Goal: Task Accomplishment & Management: Use online tool/utility

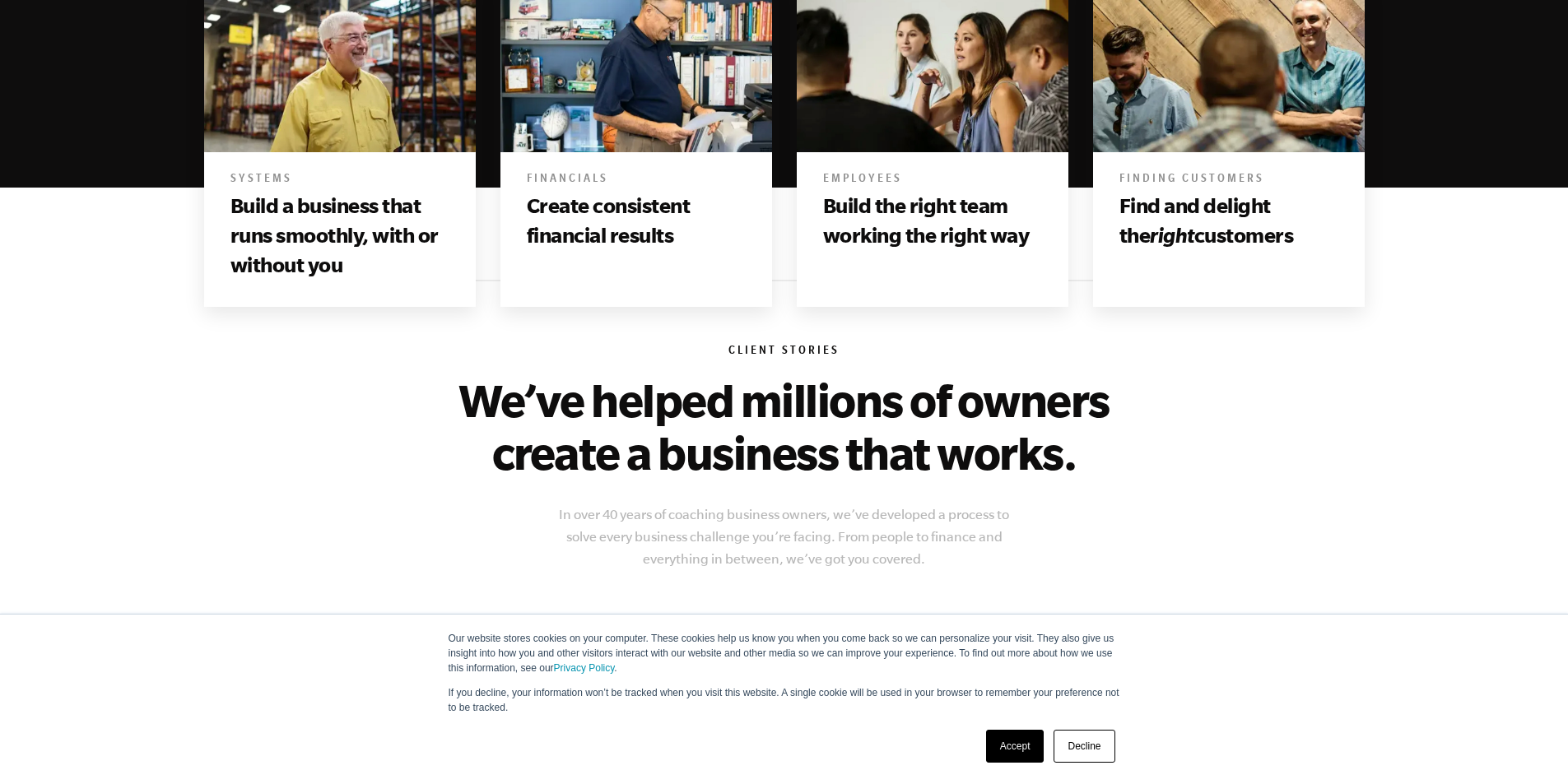
scroll to position [932, 0]
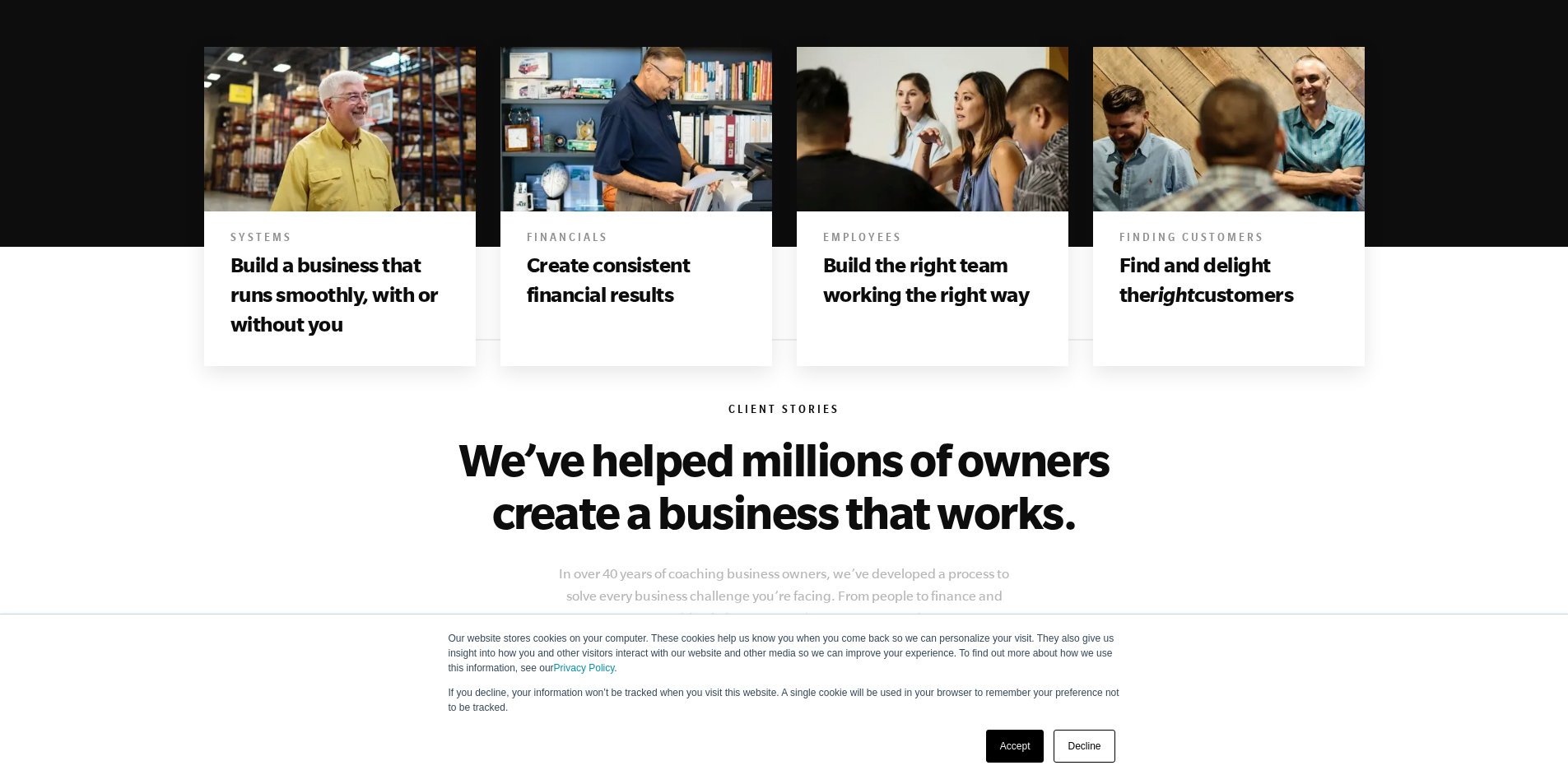
click at [366, 274] on h3 "Build a business that runs smoothly, with or without you" at bounding box center [339, 294] width 218 height 89
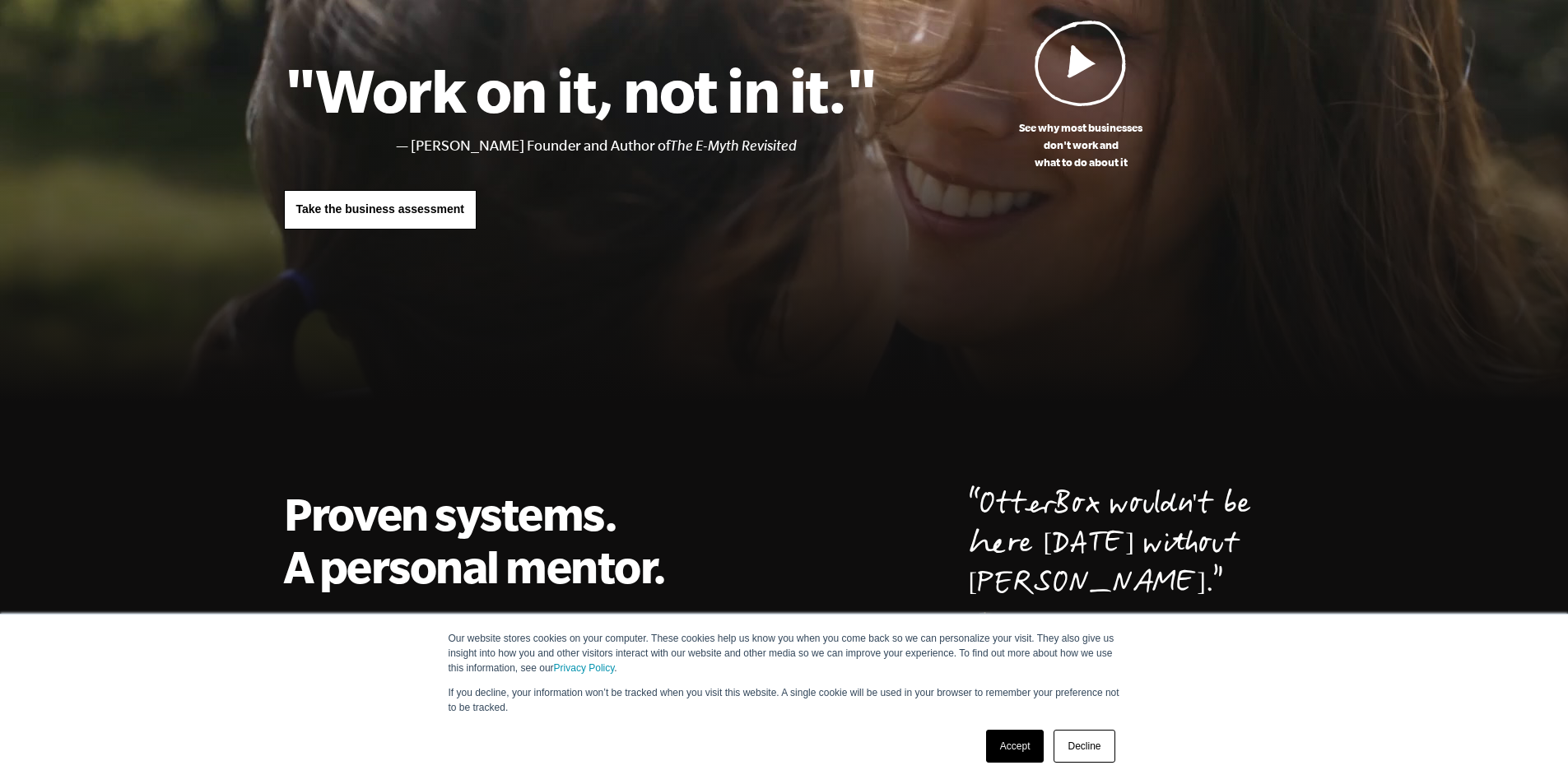
scroll to position [110, 0]
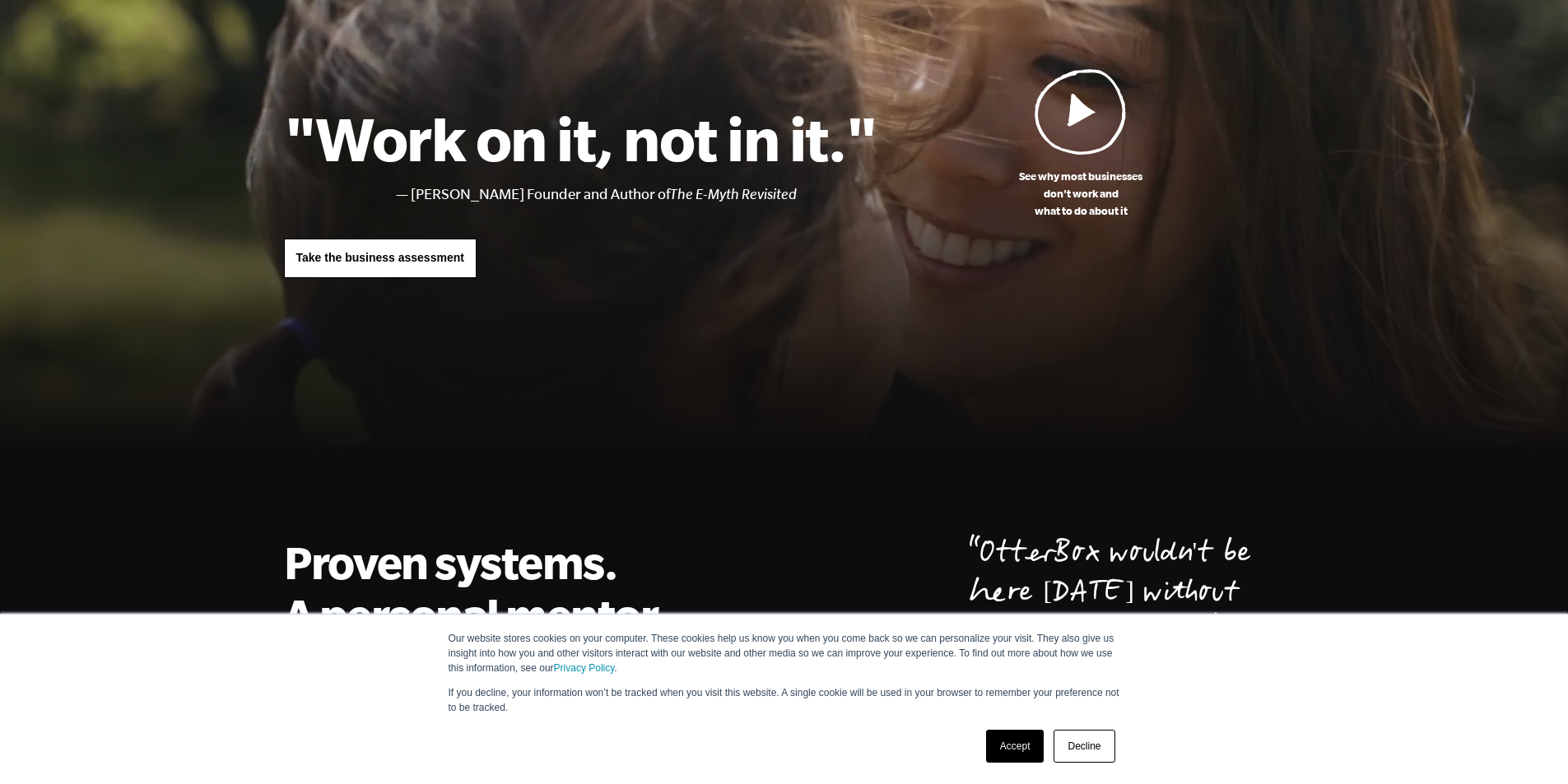
click at [410, 264] on span "Take the business assessment" at bounding box center [380, 258] width 167 height 13
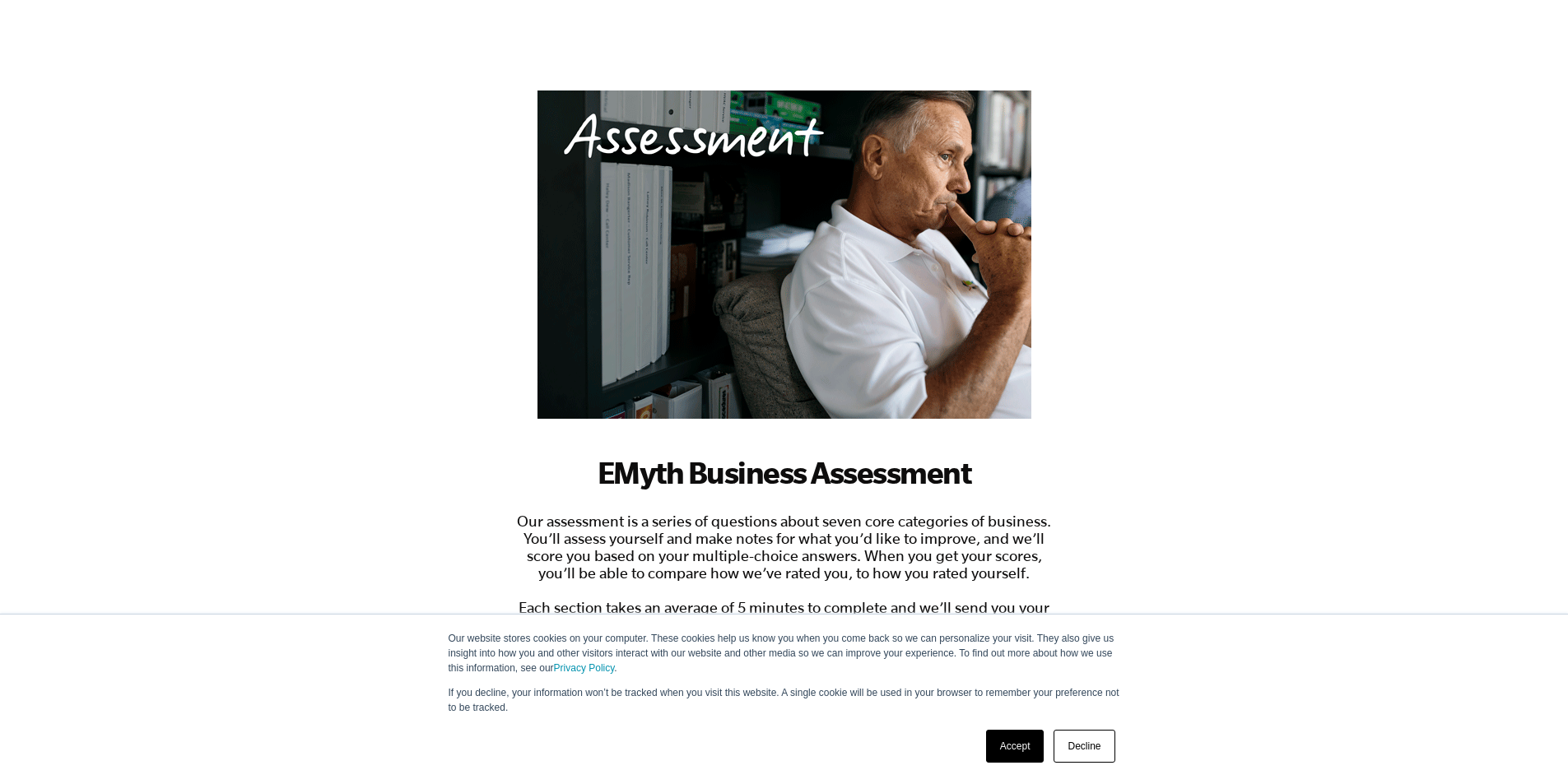
scroll to position [195, 0]
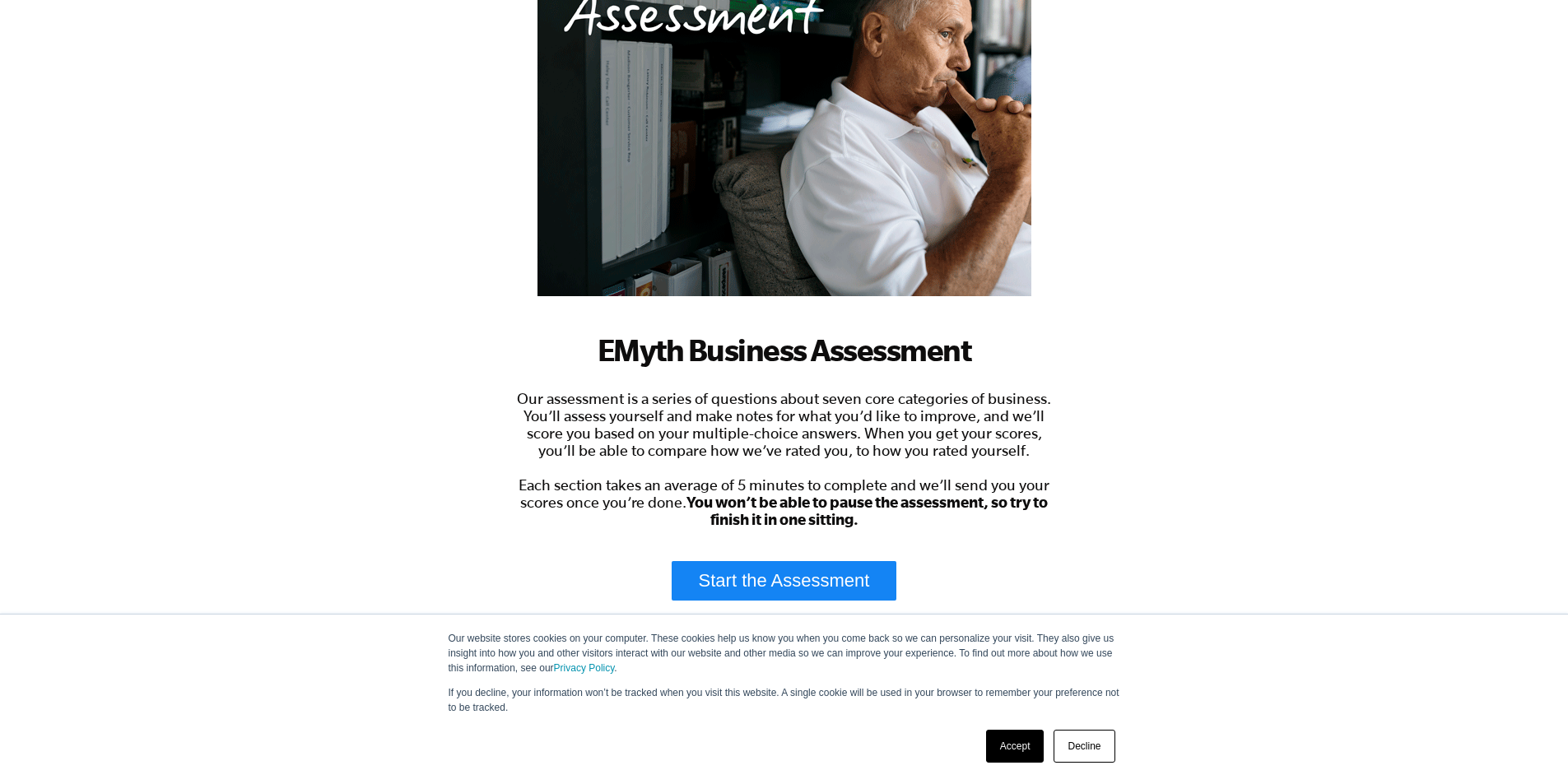
click at [799, 583] on link "Start the Assessment" at bounding box center [784, 580] width 225 height 39
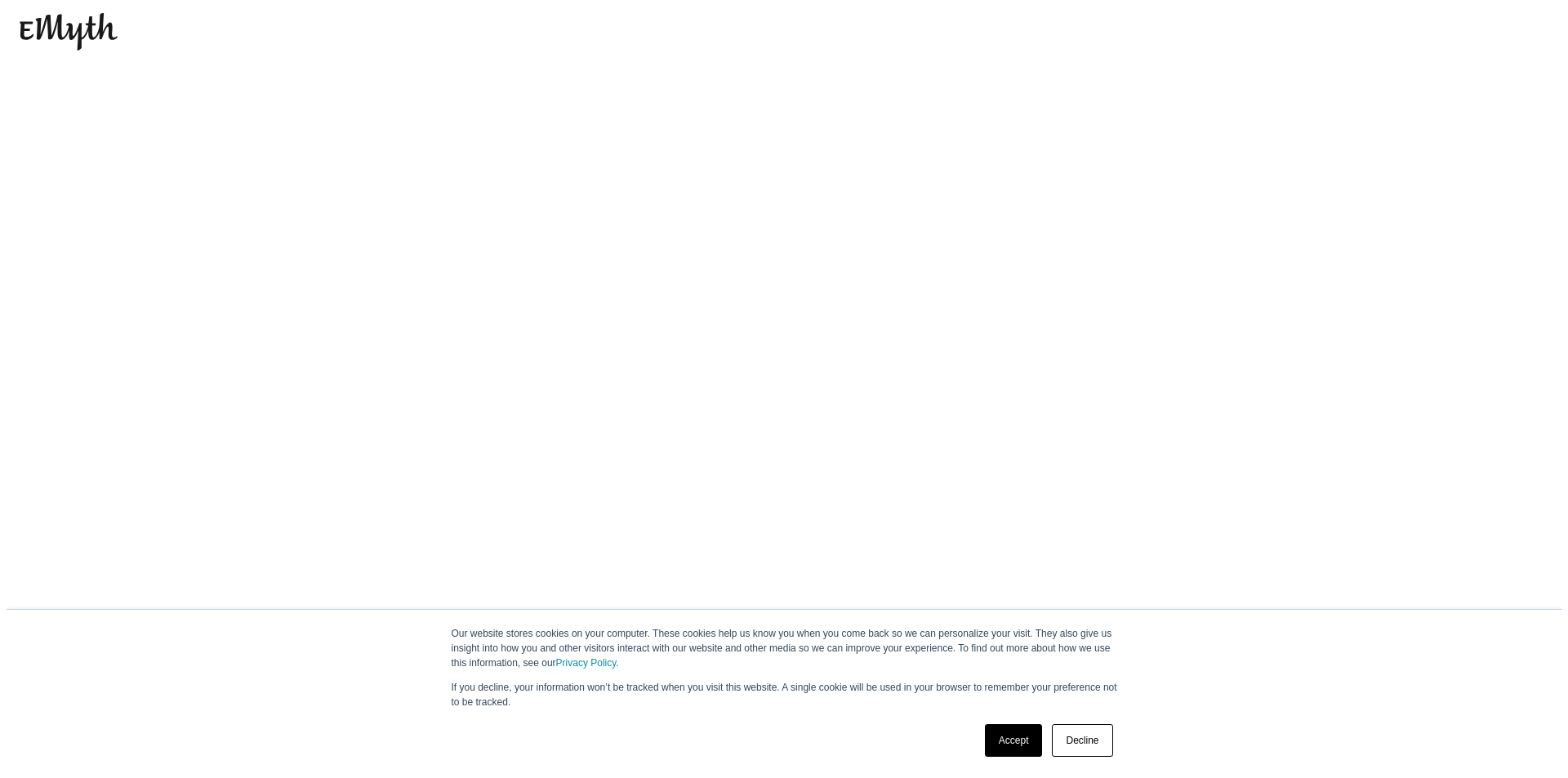
scroll to position [0, 0]
click at [1010, 730] on link "Accept" at bounding box center [1013, 741] width 58 height 32
